Goal: Navigation & Orientation: Find specific page/section

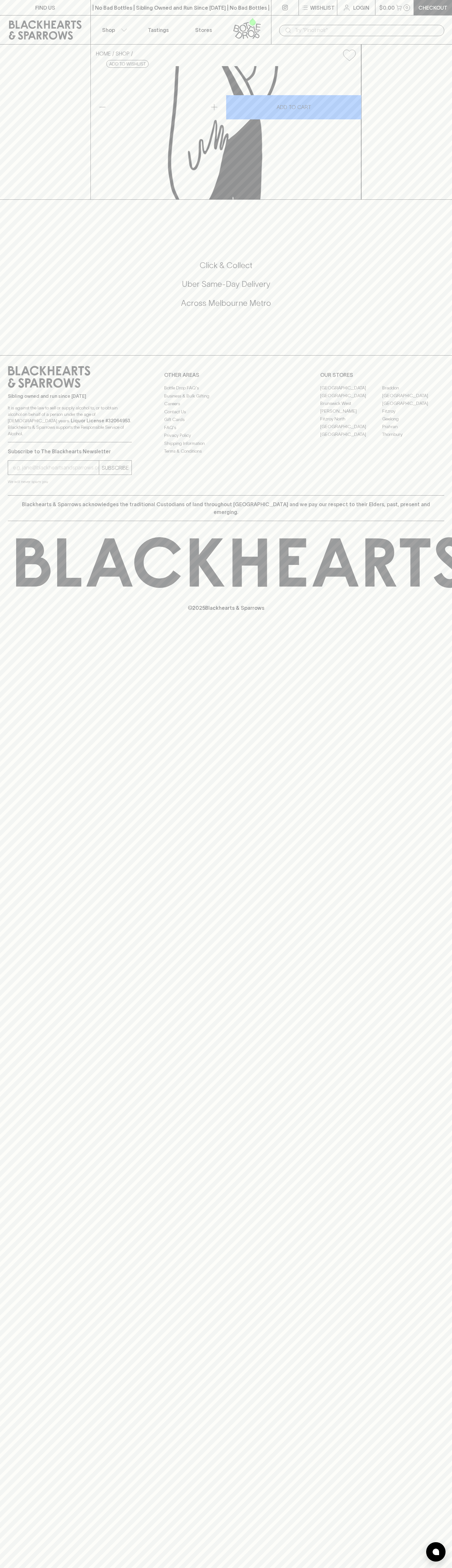
click at [137, 20] on link "Tastings" at bounding box center [158, 29] width 45 height 29
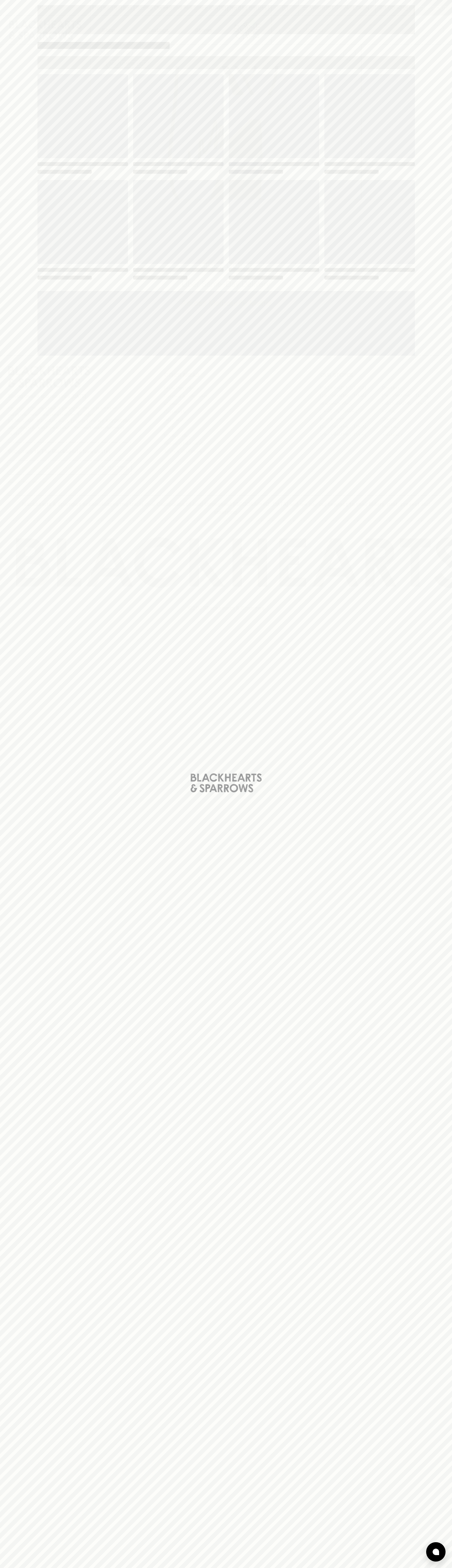
click at [430, 519] on div "Loading" at bounding box center [226, 784] width 452 height 1568
click at [451, 1567] on html "FIND US | No Bad Bottles | Sibling Owned and Run Since [DATE] | No Bad Bottles …" at bounding box center [226, 784] width 452 height 1568
click at [23, 135] on div "Loading" at bounding box center [226, 784] width 452 height 1568
